Goal: Task Accomplishment & Management: Manage account settings

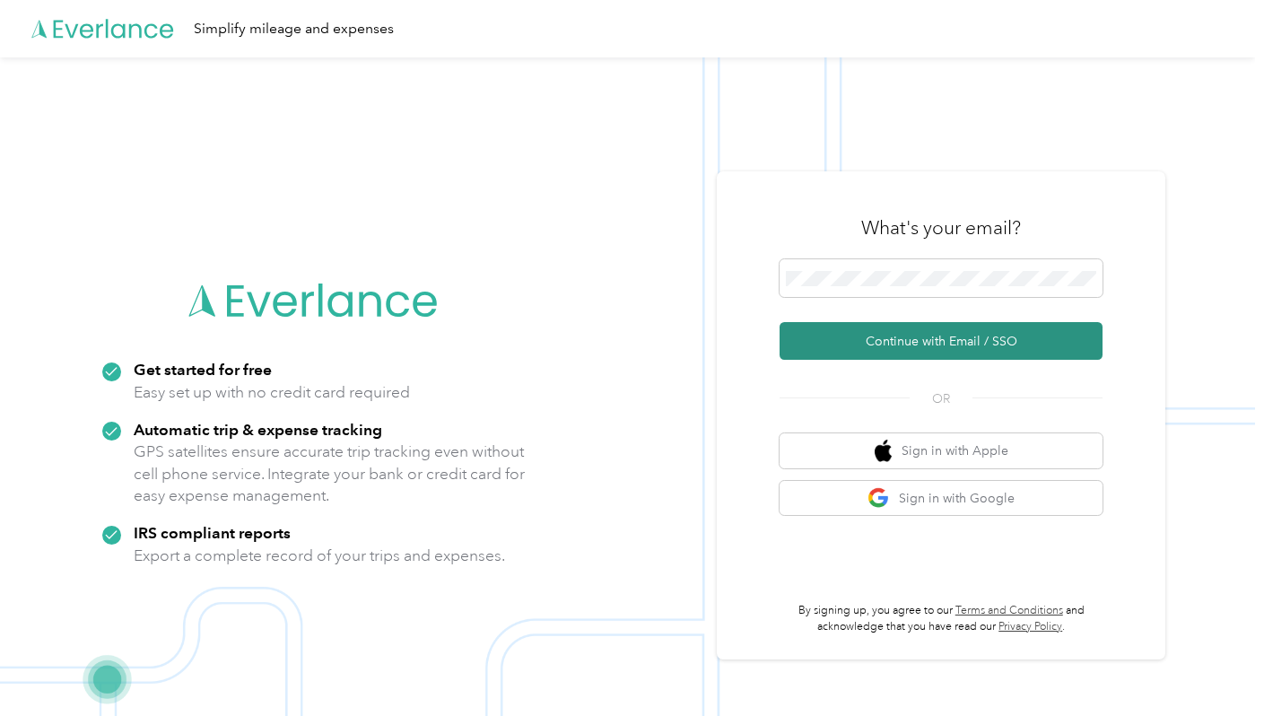
click at [850, 347] on button "Continue with Email / SSO" at bounding box center [941, 341] width 323 height 38
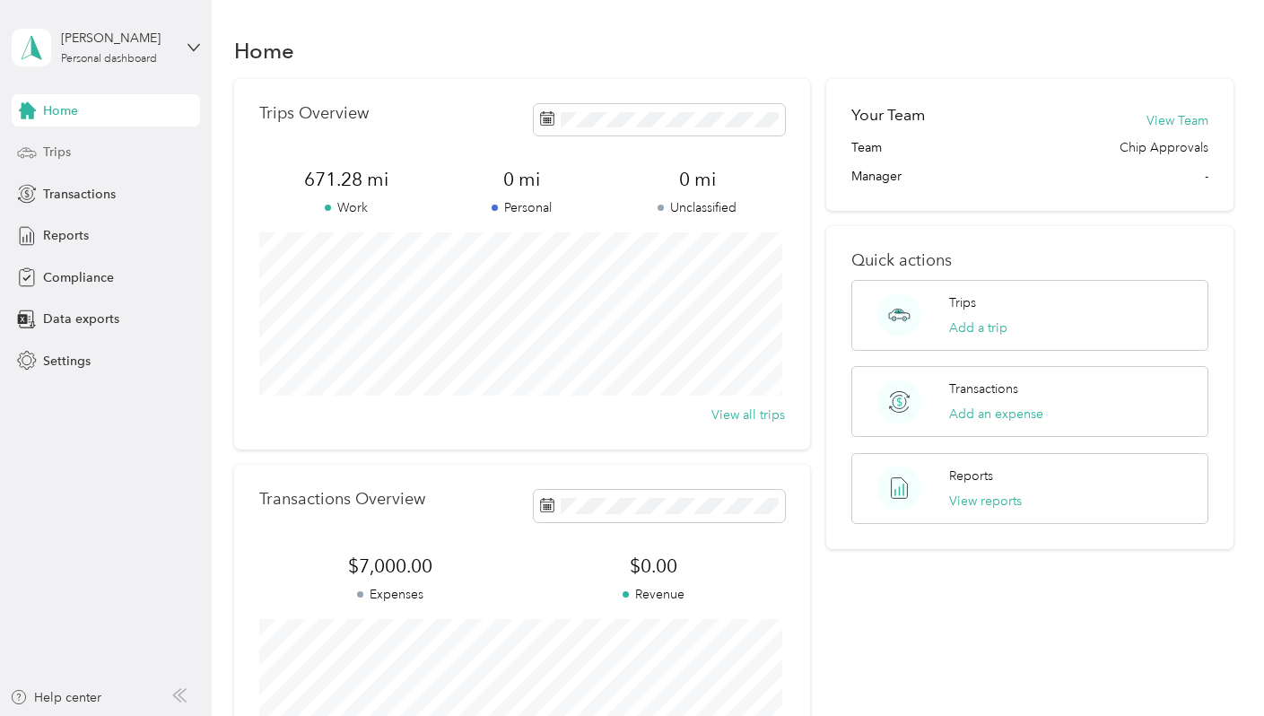
click at [74, 156] on div "Trips" at bounding box center [106, 152] width 188 height 32
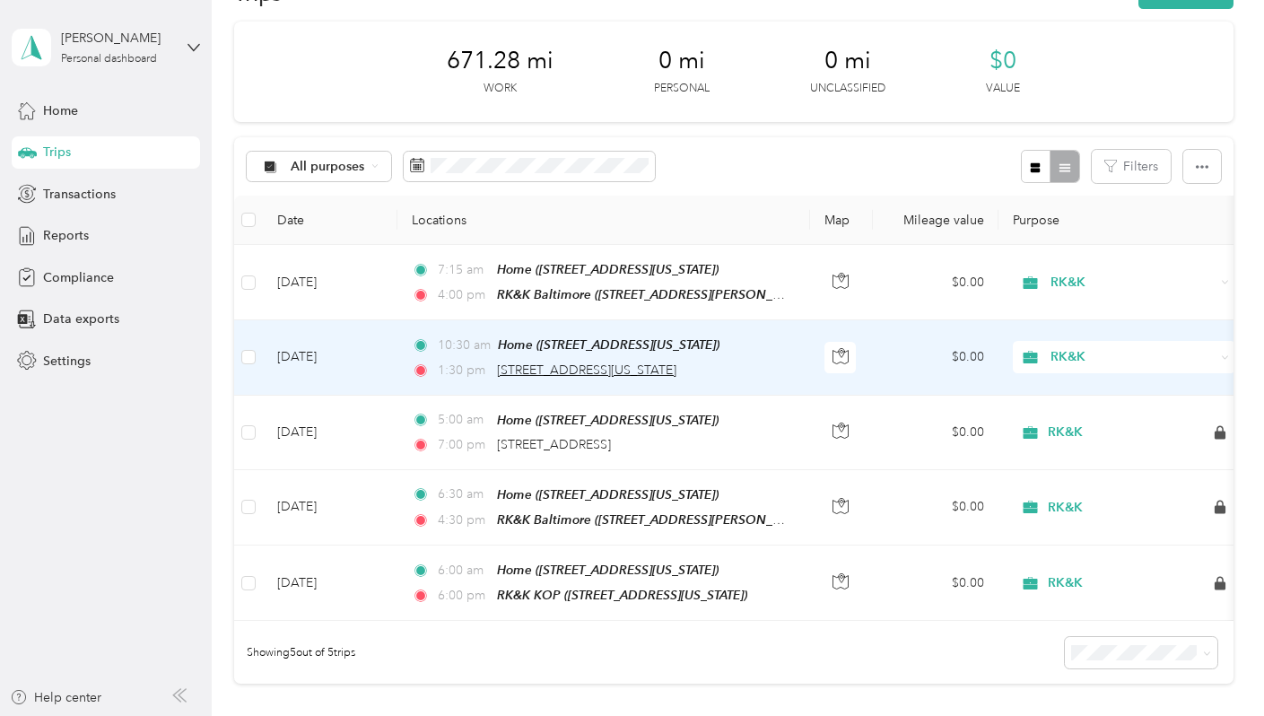
scroll to position [90, 0]
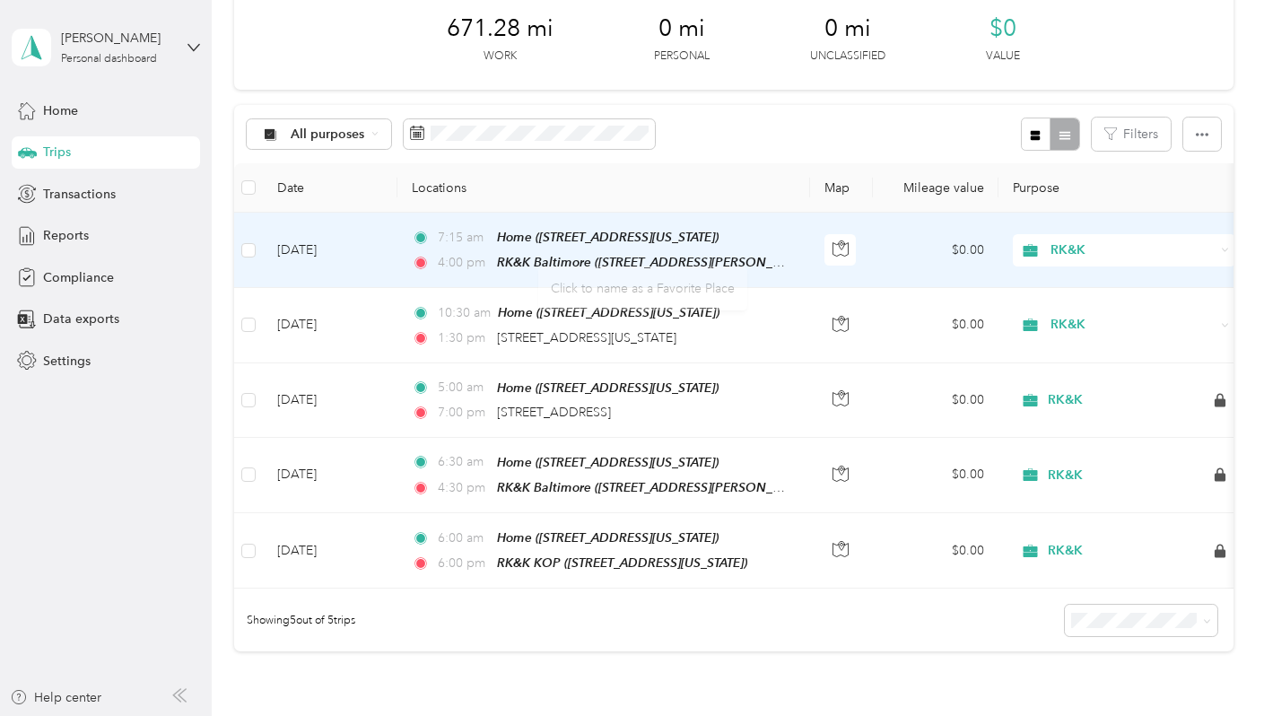
click at [559, 250] on div "7:15 am Home (1 Dominion Drive, New Freedom, Pennsylvania) 4:00 pm RK&K Baltimo…" at bounding box center [600, 250] width 377 height 46
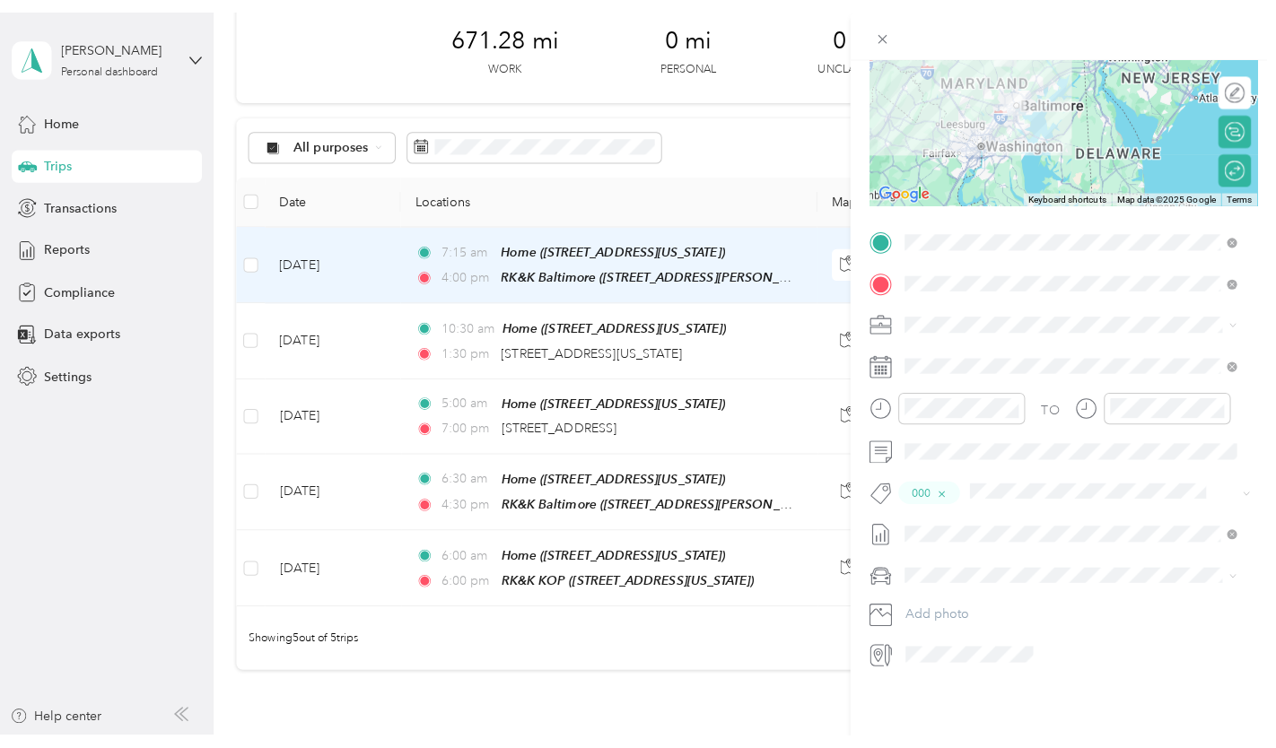
scroll to position [196, 0]
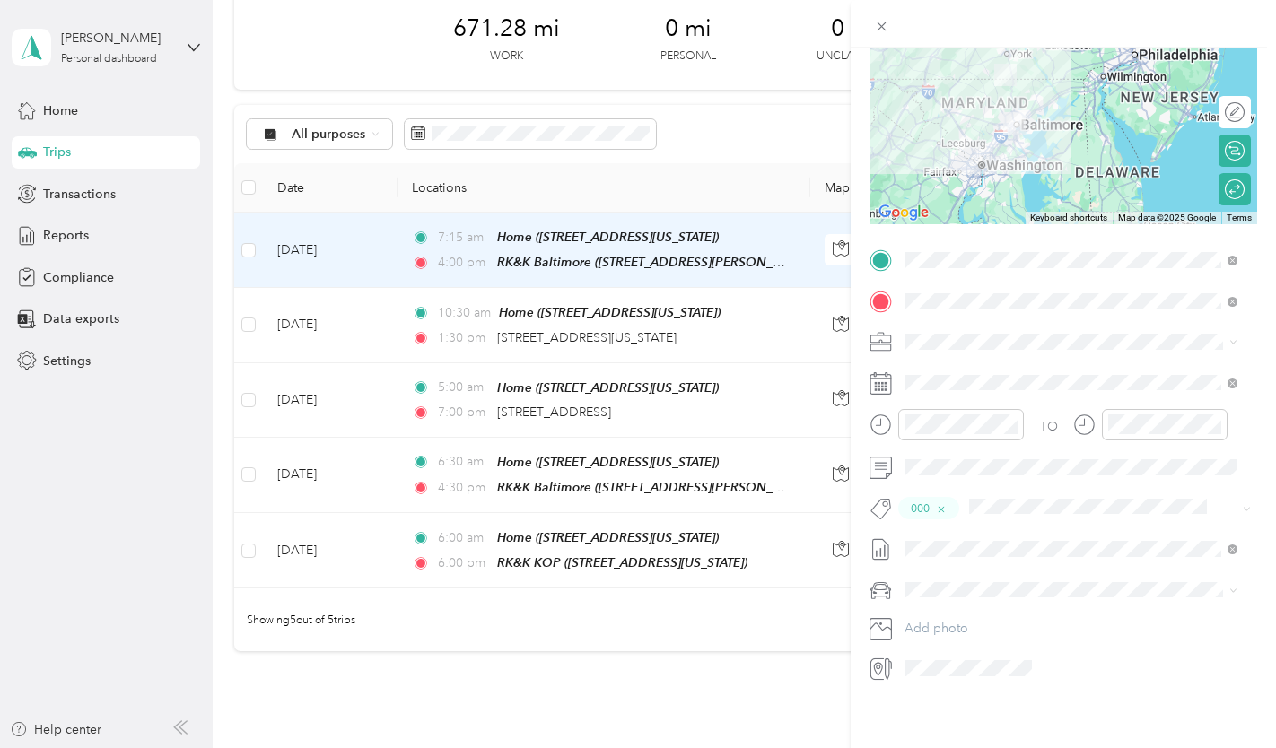
click at [523, 305] on div "Trip details Save This trip cannot be edited because it is either under review,…" at bounding box center [638, 374] width 1276 height 748
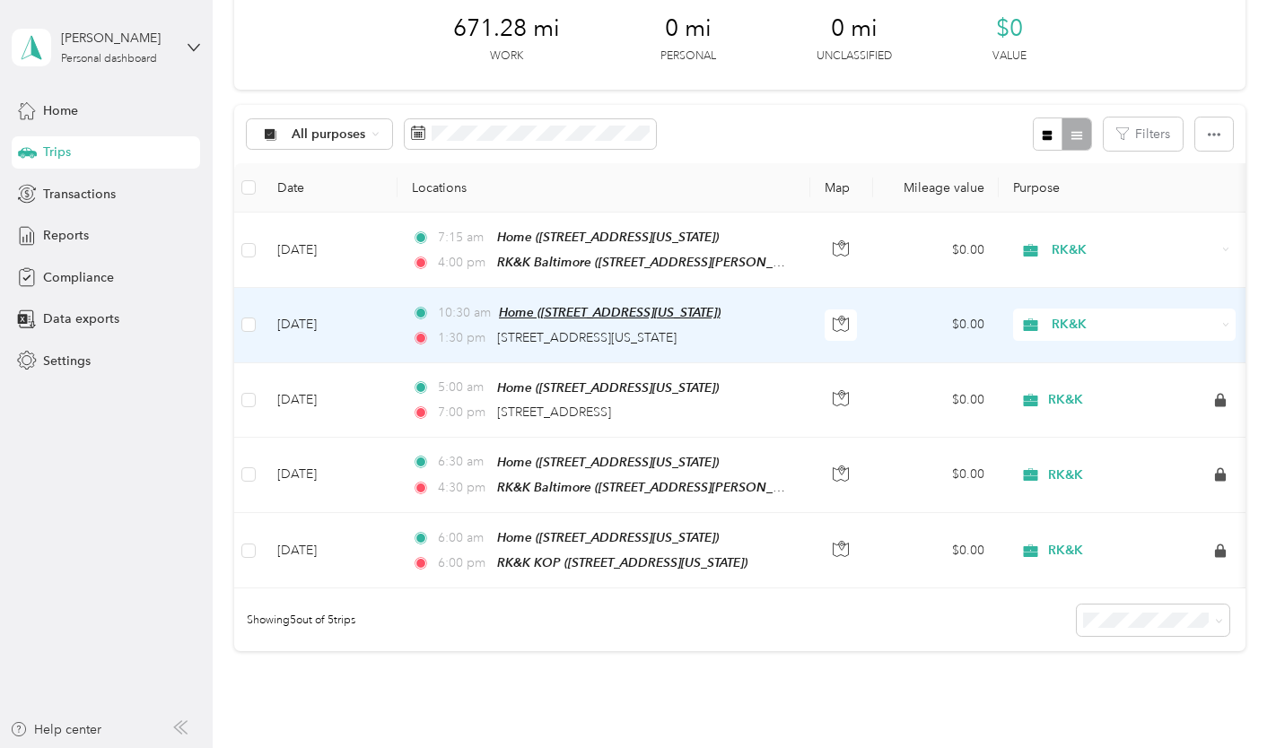
click at [545, 318] on span "Home (1 Dominion Drive, New Freedom, Pennsylvania)" at bounding box center [610, 312] width 222 height 14
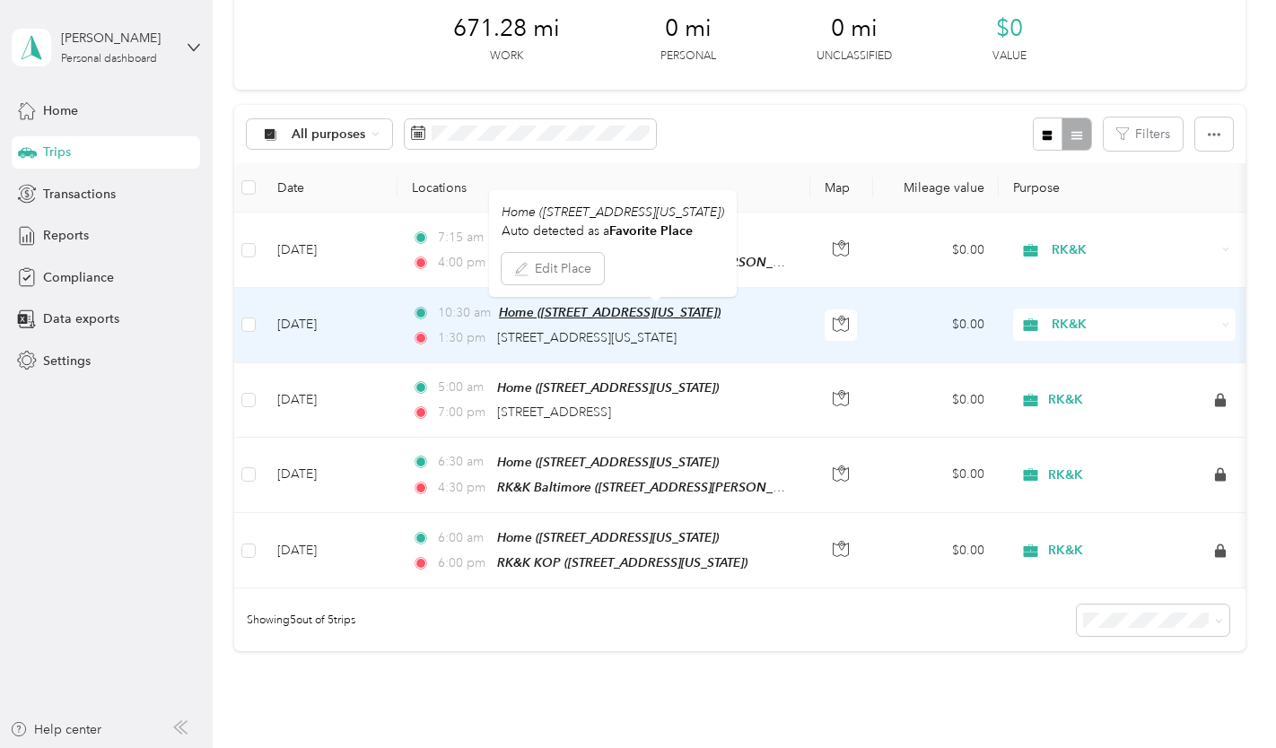
click at [527, 316] on span "Home (1 Dominion Drive, New Freedom, Pennsylvania)" at bounding box center [610, 312] width 222 height 14
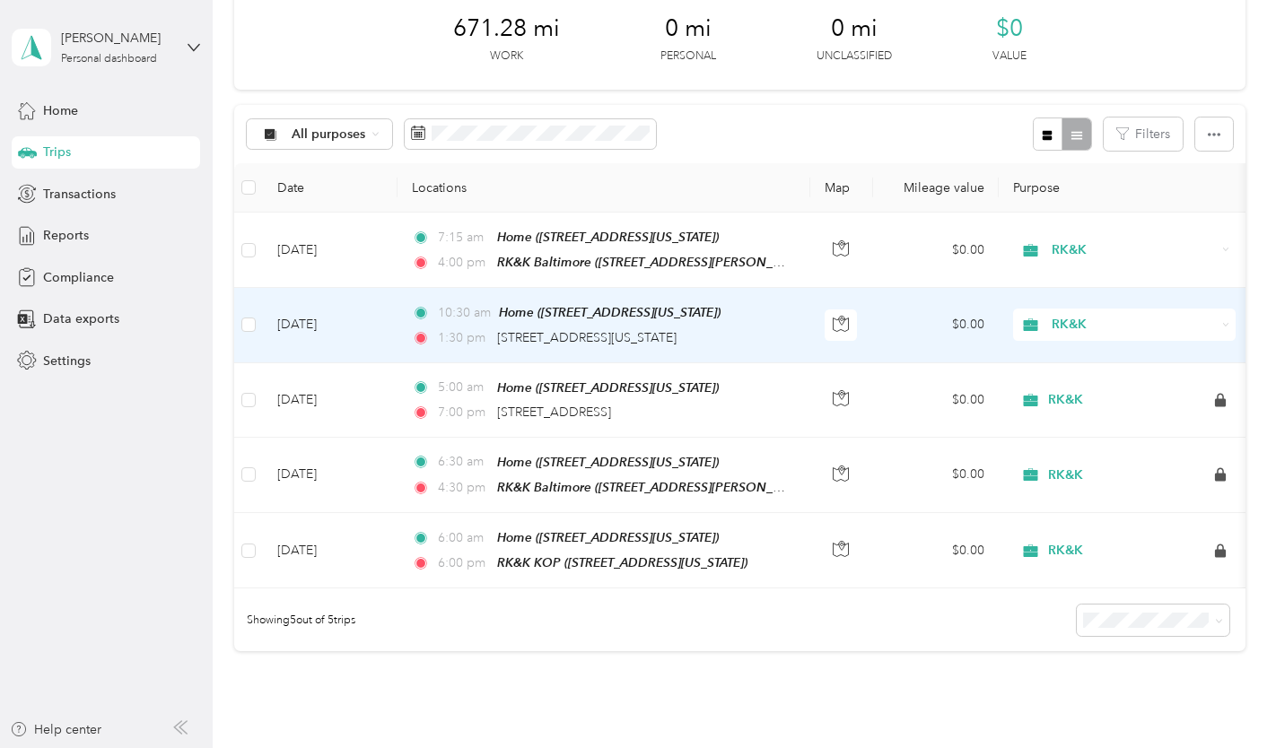
click at [324, 325] on td "Aug 5, 2025" at bounding box center [330, 325] width 135 height 74
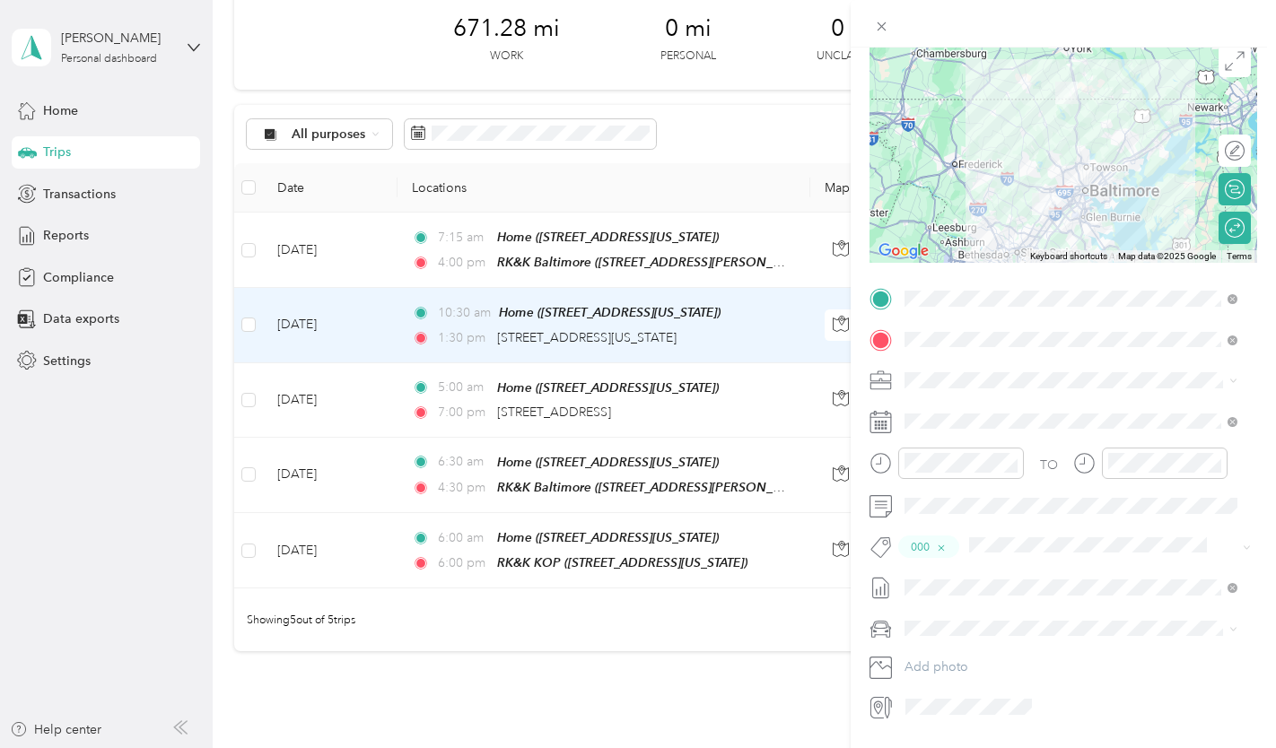
scroll to position [179, 0]
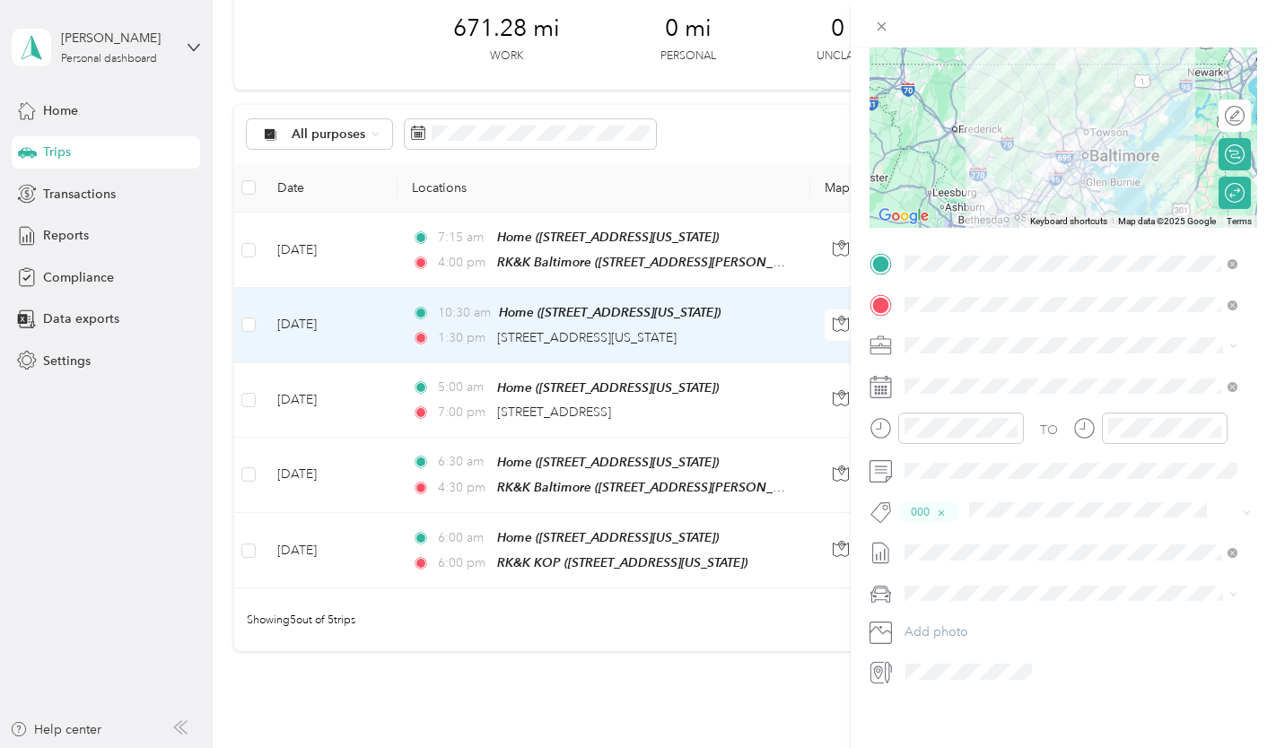
click at [45, 152] on div "Trip details Save This trip cannot be edited because it is either under review,…" at bounding box center [638, 374] width 1276 height 748
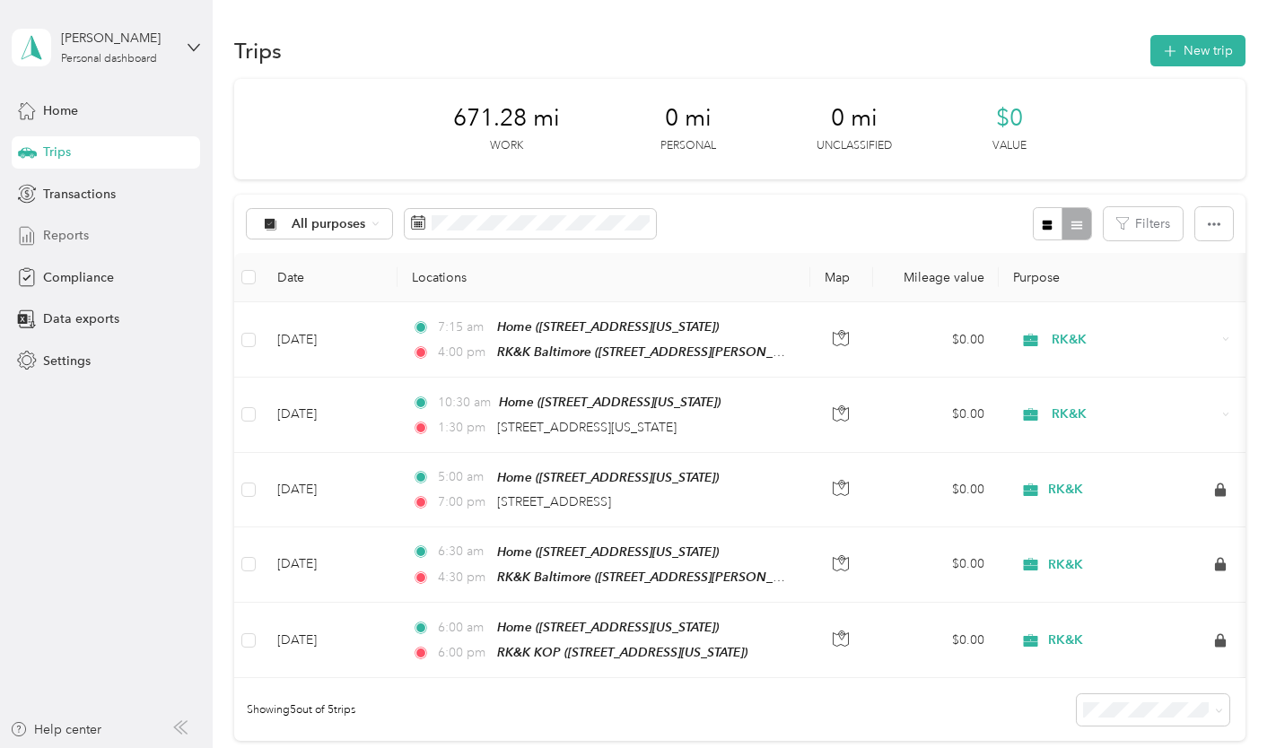
click at [65, 232] on span "Reports" at bounding box center [66, 235] width 46 height 19
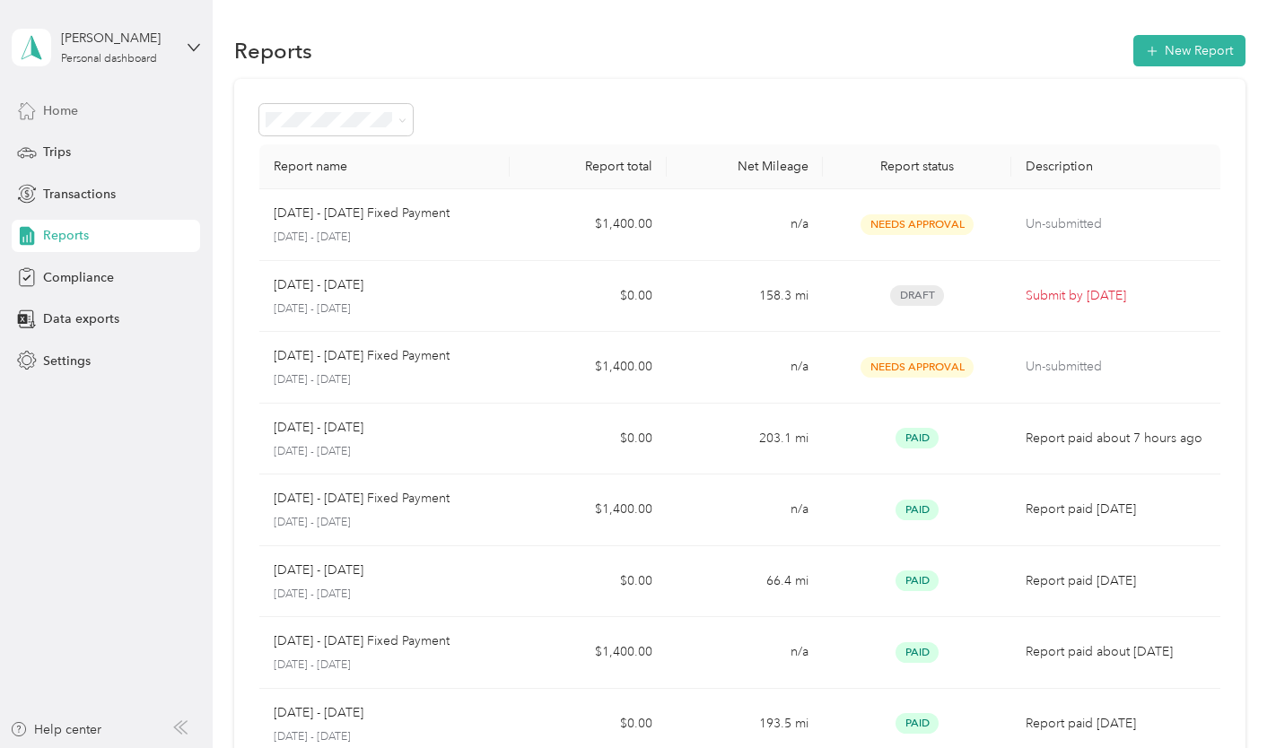
click at [92, 115] on div "Home" at bounding box center [106, 110] width 188 height 32
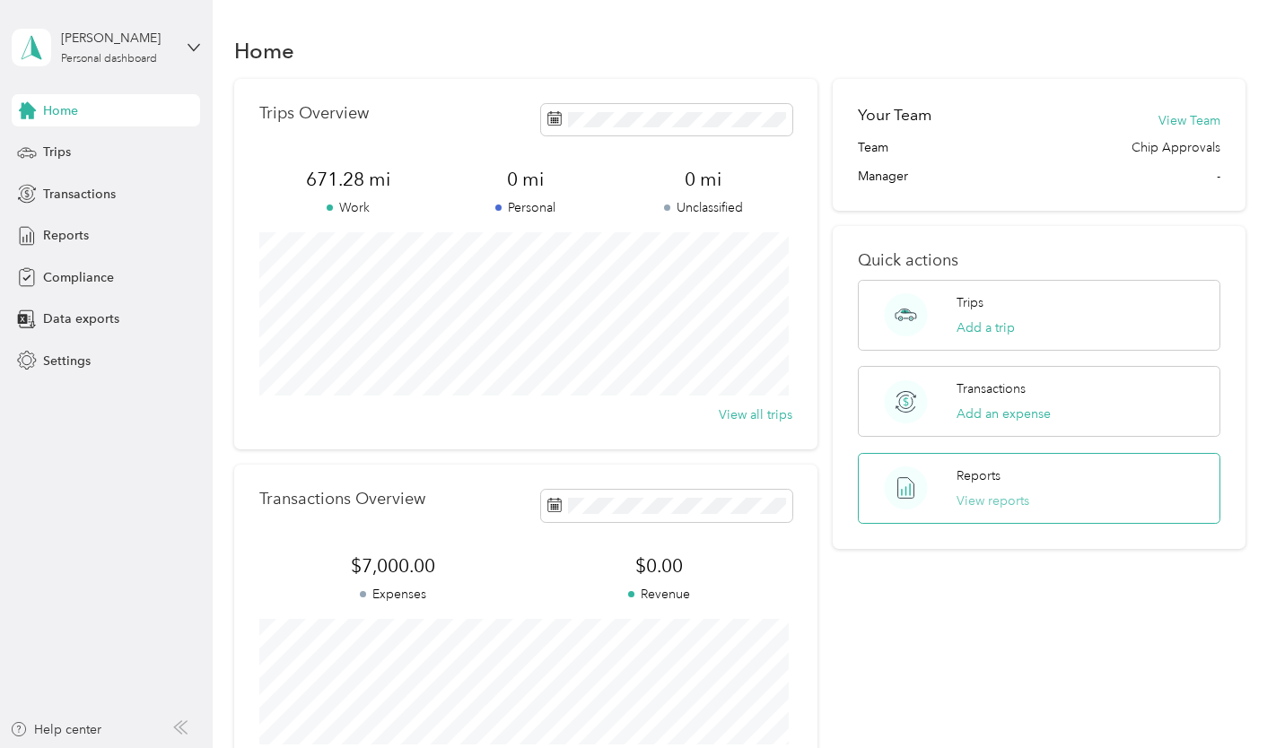
click at [974, 505] on button "View reports" at bounding box center [992, 501] width 73 height 19
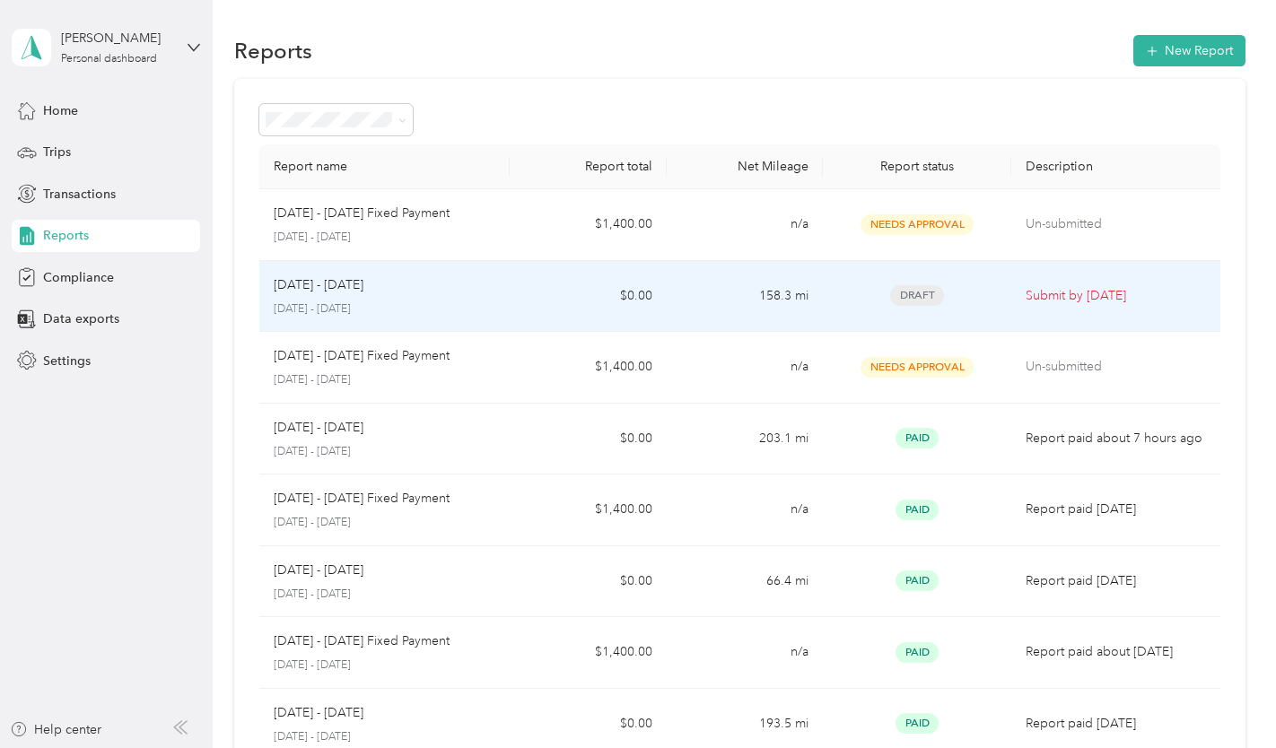
click at [414, 297] on div "Aug 1 - 31, 2025 August 1 - 31, 2025" at bounding box center [385, 296] width 222 height 42
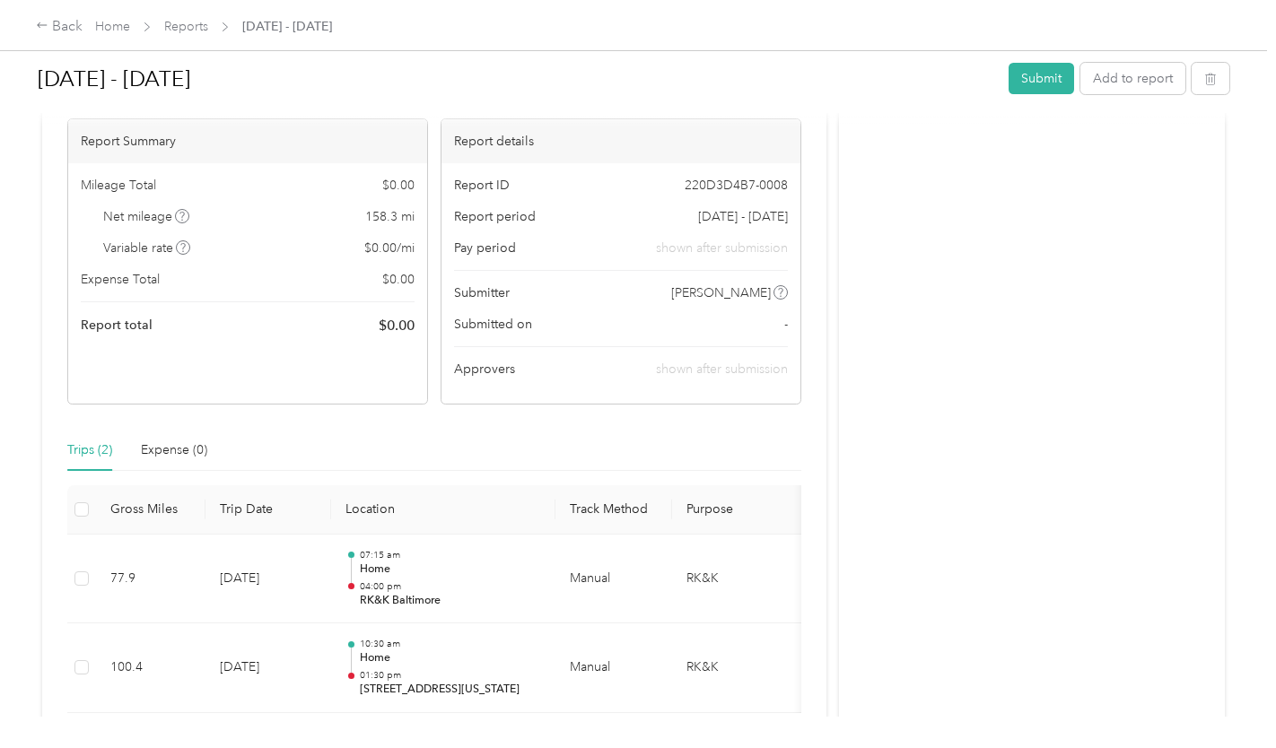
scroll to position [179, 0]
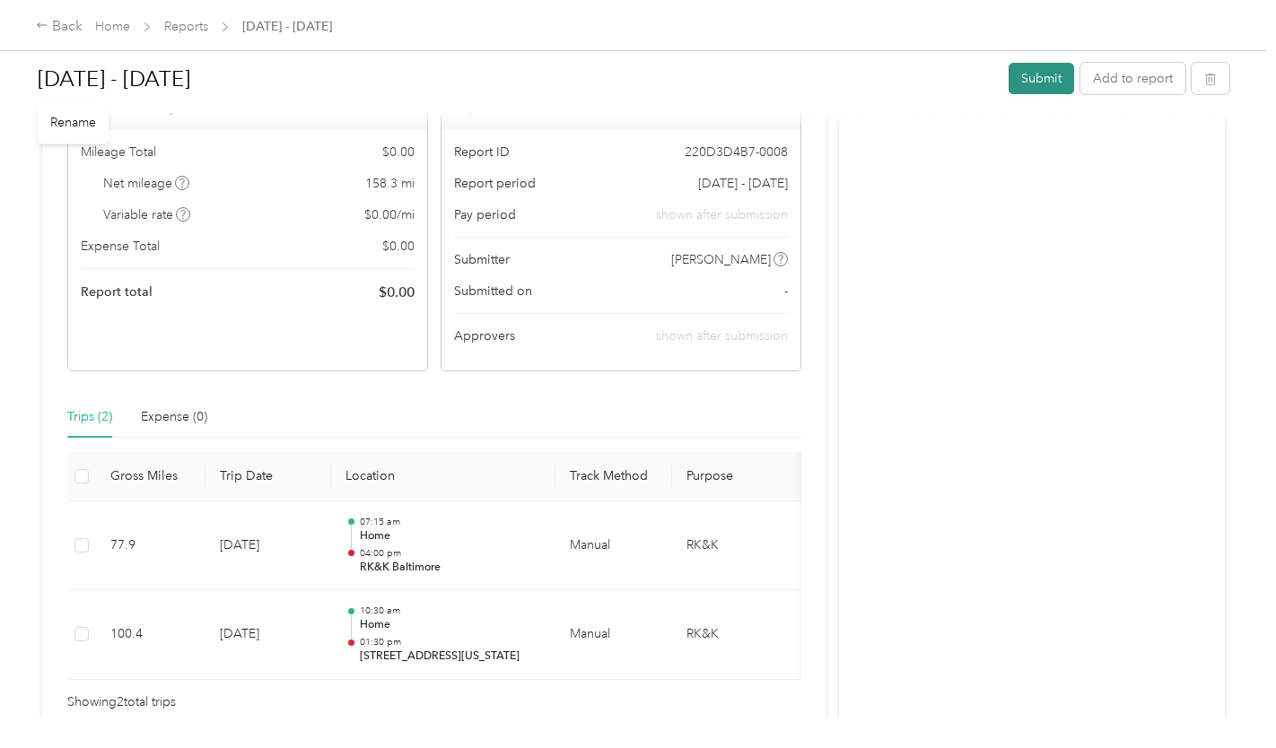
click at [1021, 82] on button "Submit" at bounding box center [1040, 78] width 65 height 31
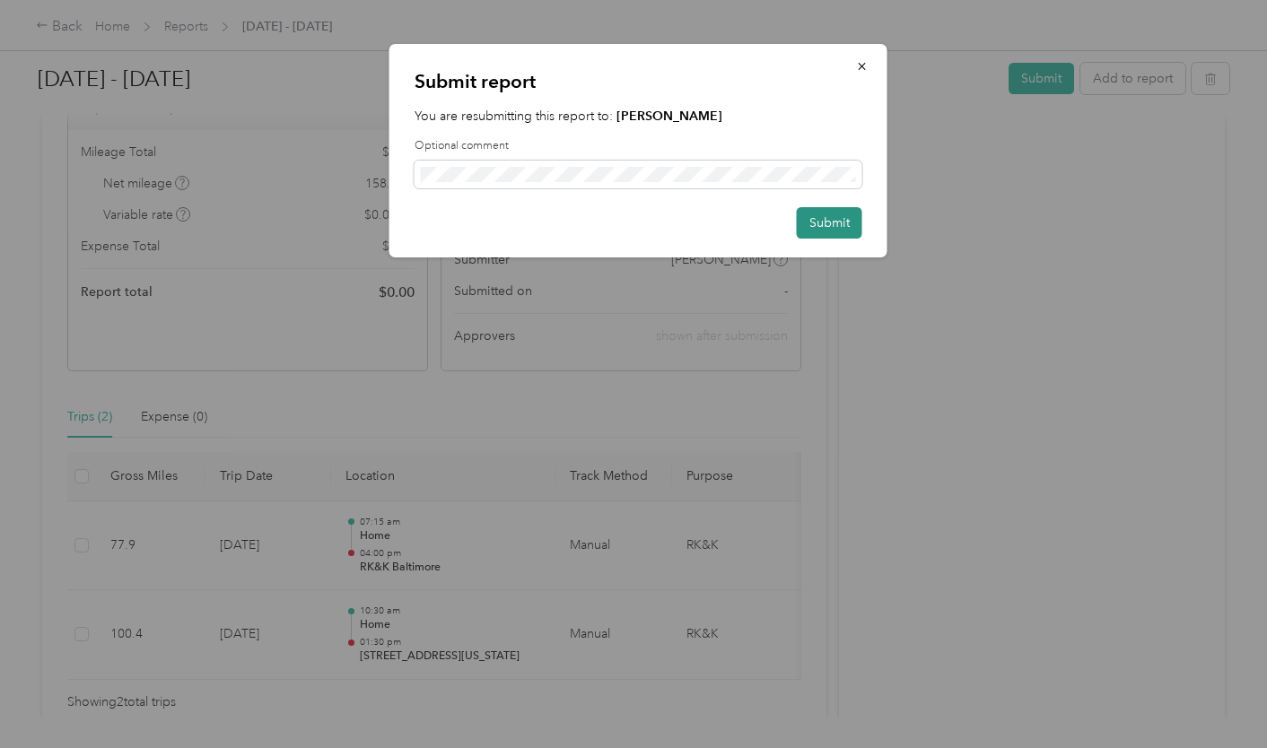
click at [829, 232] on button "Submit" at bounding box center [829, 222] width 65 height 31
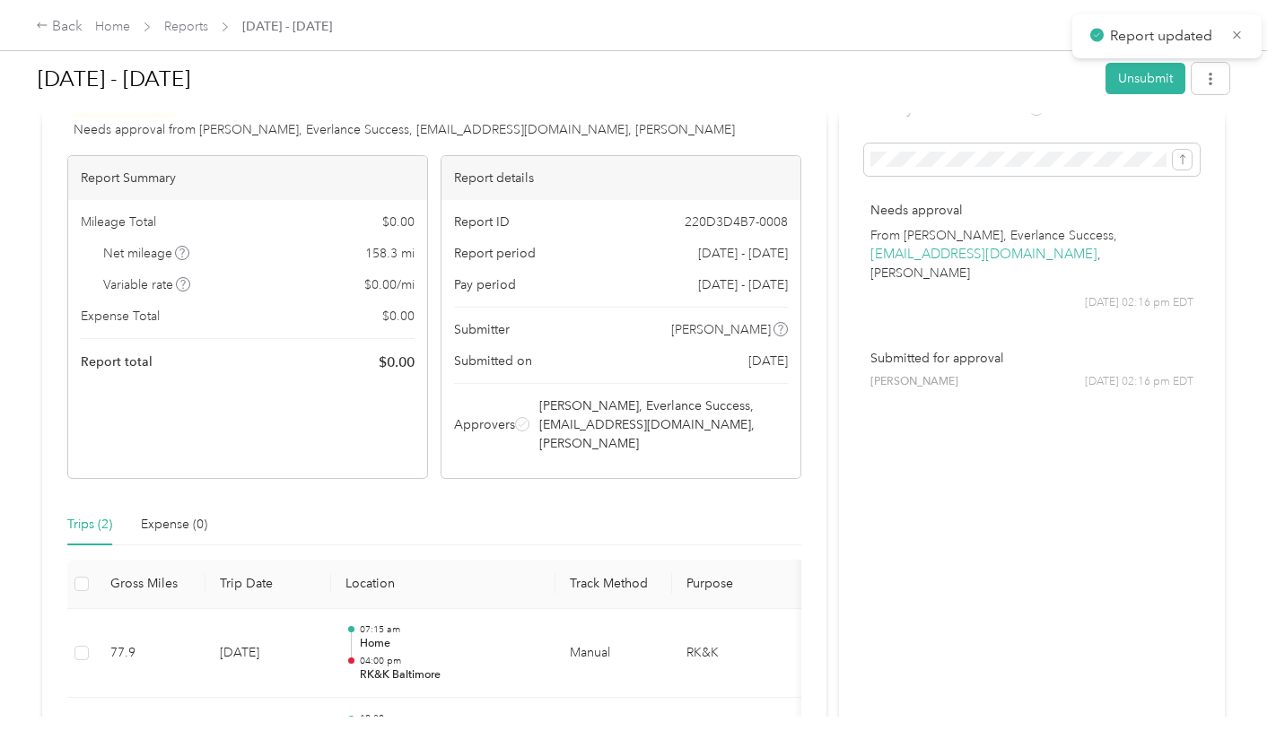
scroll to position [0, 0]
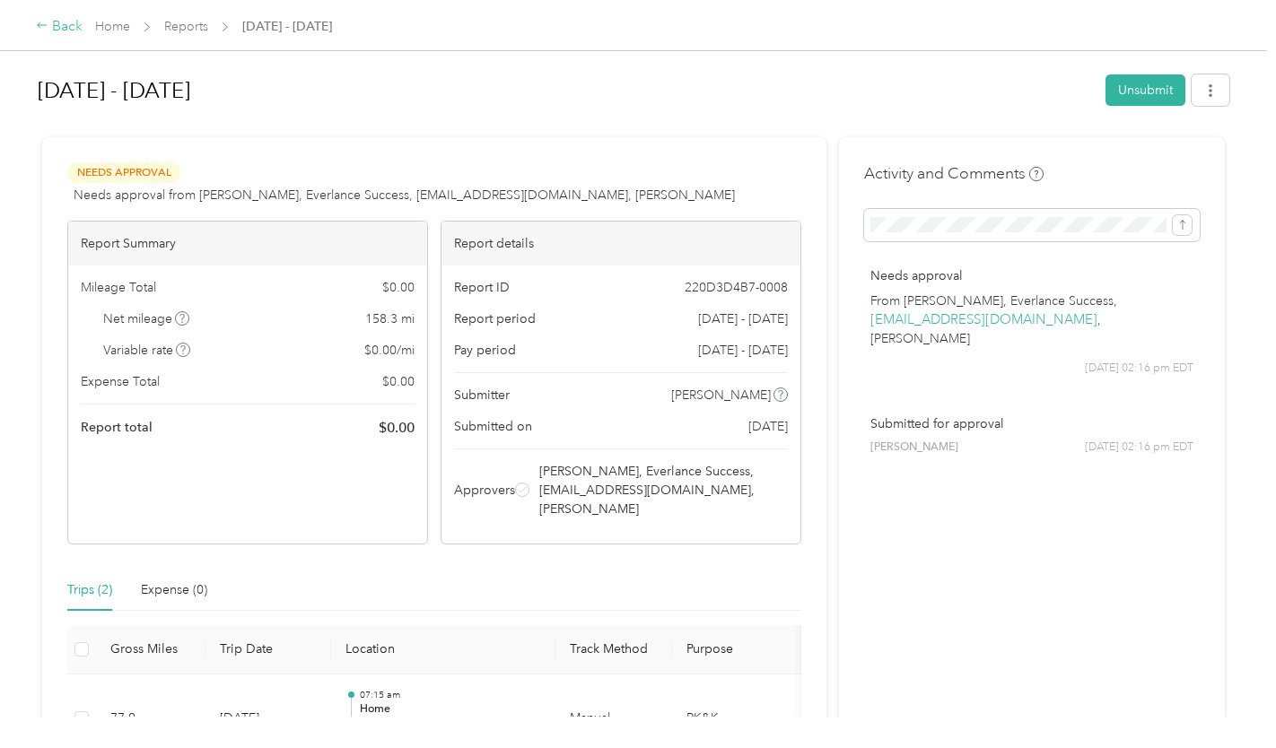
click at [57, 32] on div "Back" at bounding box center [59, 27] width 47 height 22
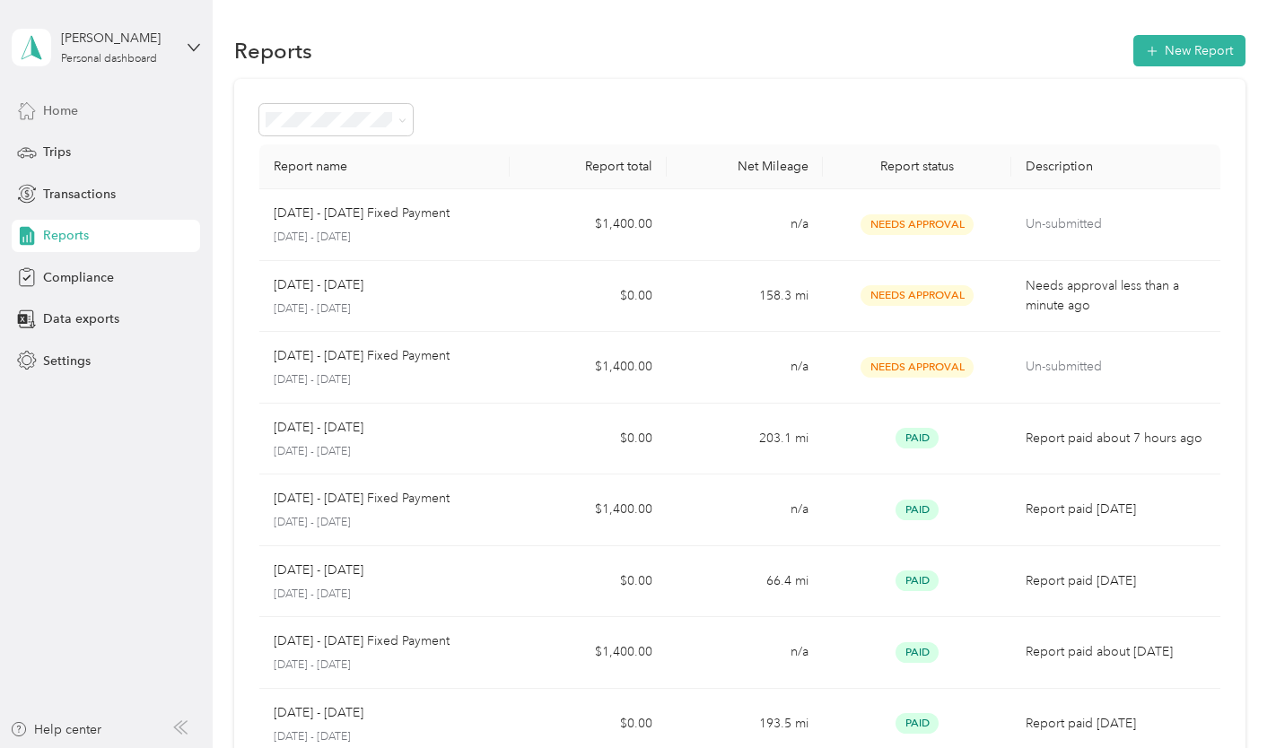
click at [94, 117] on div "Home" at bounding box center [106, 110] width 188 height 32
